Goal: Ask a question

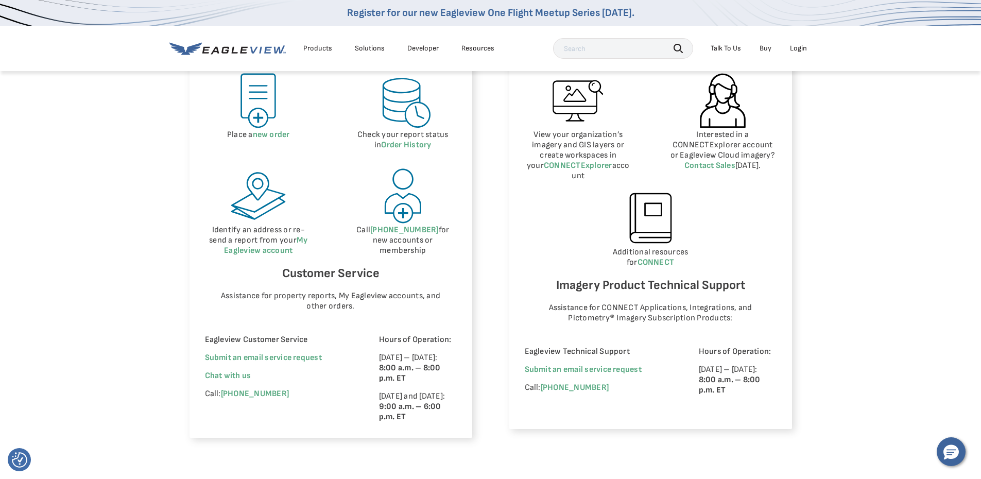
scroll to position [515, 0]
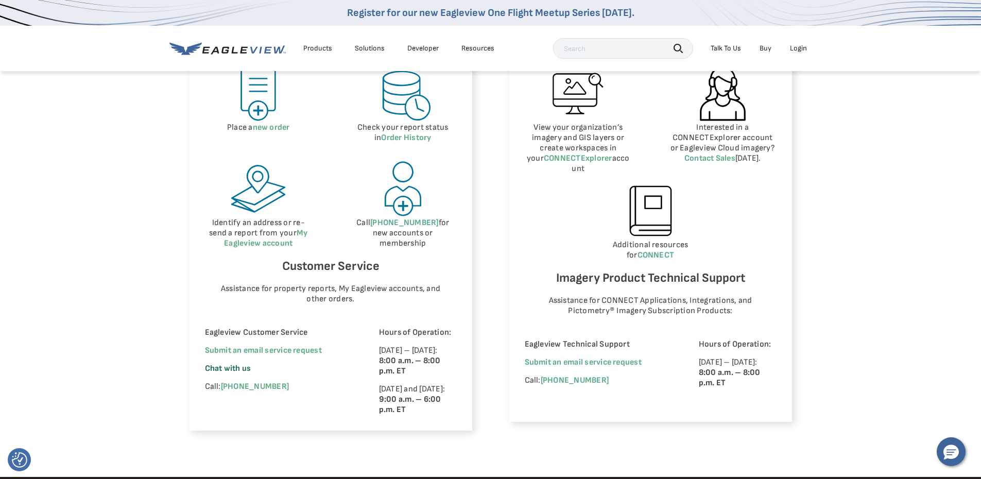
click at [215, 365] on span "Chat with us" at bounding box center [228, 369] width 46 height 10
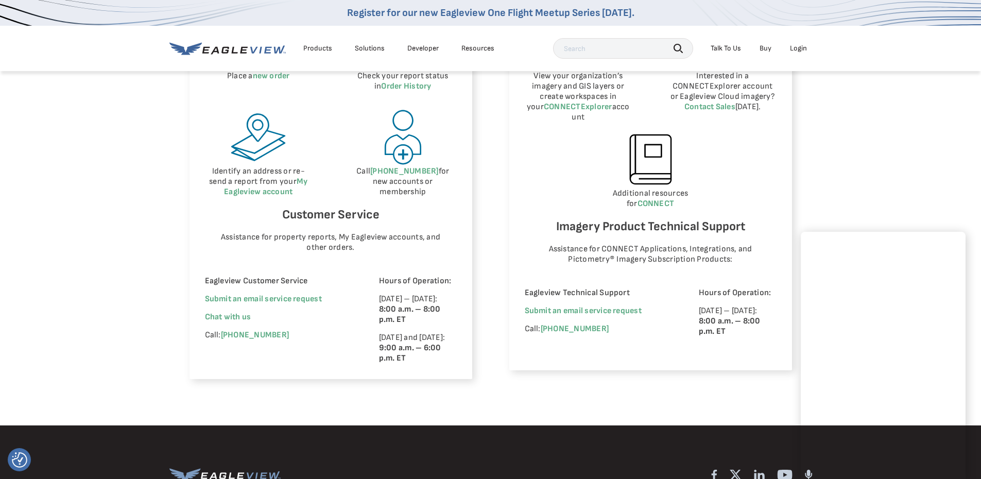
scroll to position [618, 0]
